Goal: Information Seeking & Learning: Learn about a topic

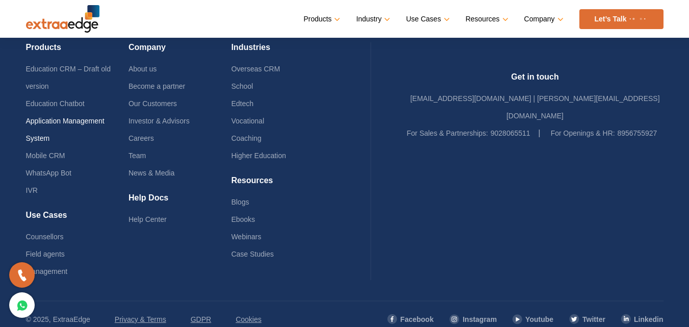
scroll to position [2552, 0]
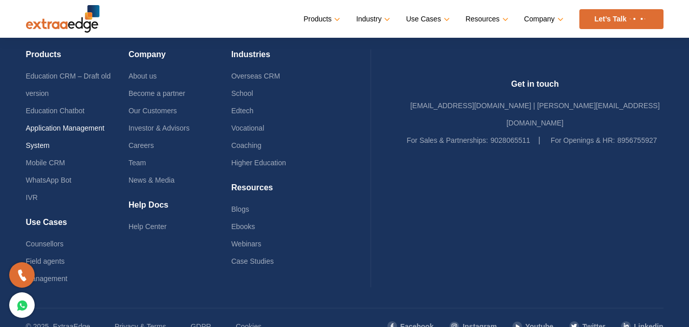
click at [71, 124] on link "Application Management System" at bounding box center [65, 136] width 79 height 25
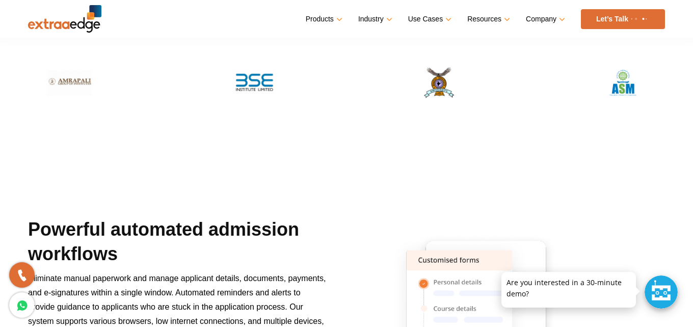
scroll to position [90, 0]
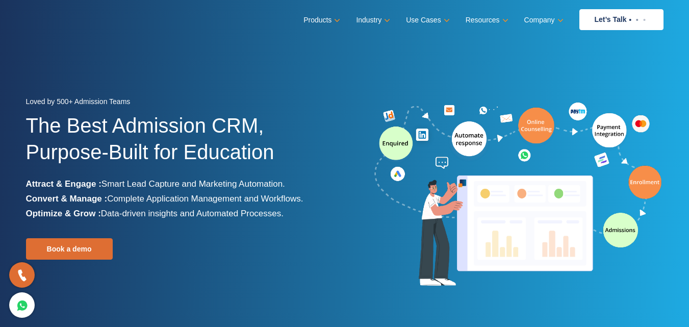
click at [436, 99] on div "Loved by 500+ Admission Teams The Best Admission CRM, Purpose-Built for Educati…" at bounding box center [344, 194] width 653 height 201
click at [365, 308] on div "Loved by 500+ Admission Teams The Best Admission CRM, Purpose-Built for Educati…" at bounding box center [344, 222] width 653 height 257
